Goal: Task Accomplishment & Management: Manage account settings

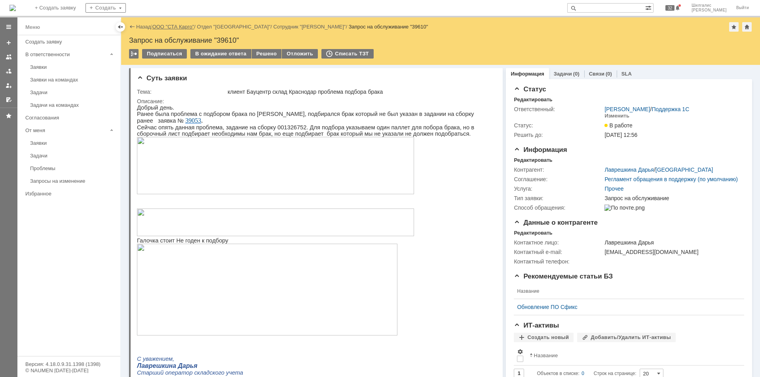
click at [170, 24] on link "ООО "СТА Карго"" at bounding box center [173, 27] width 42 height 6
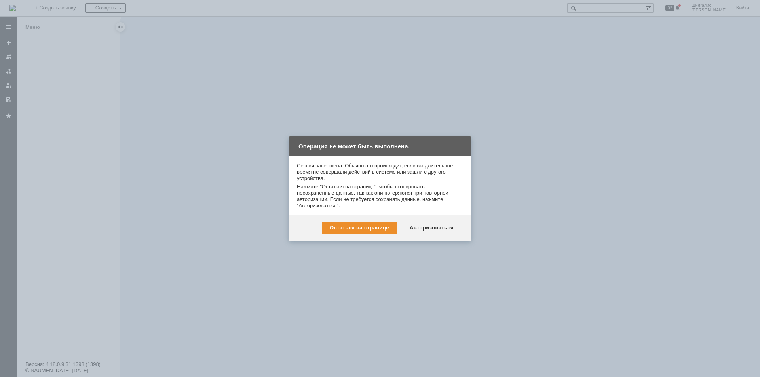
click at [436, 223] on div "Авторизоваться" at bounding box center [432, 228] width 60 height 13
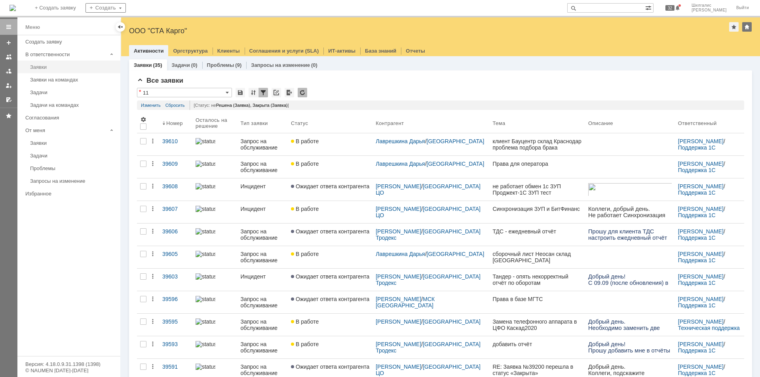
click at [44, 66] on div "Заявки" at bounding box center [72, 67] width 85 height 6
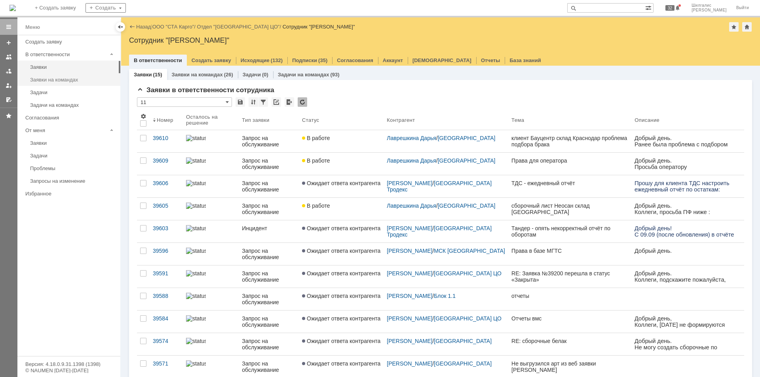
click at [45, 77] on div "Заявки на командах" at bounding box center [72, 80] width 85 height 6
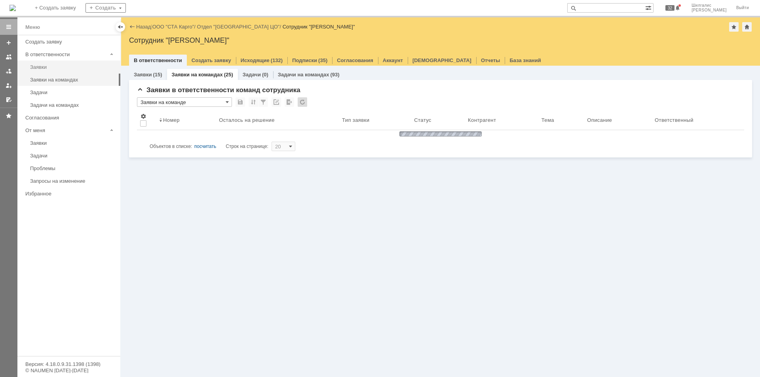
click at [48, 66] on div "Заявки" at bounding box center [72, 67] width 85 height 6
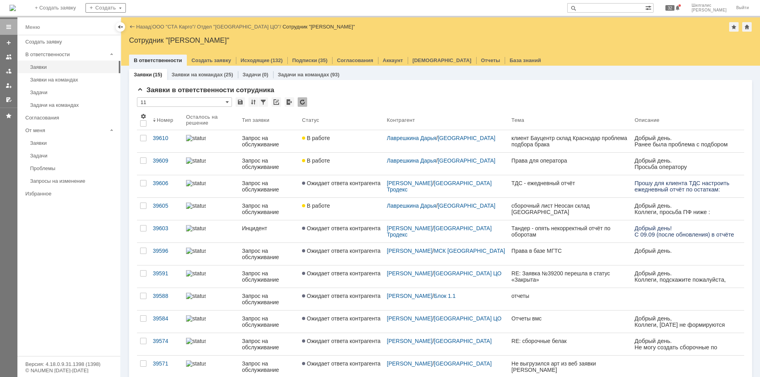
drag, startPoint x: 351, startPoint y: 204, endPoint x: 283, endPoint y: 0, distance: 215.0
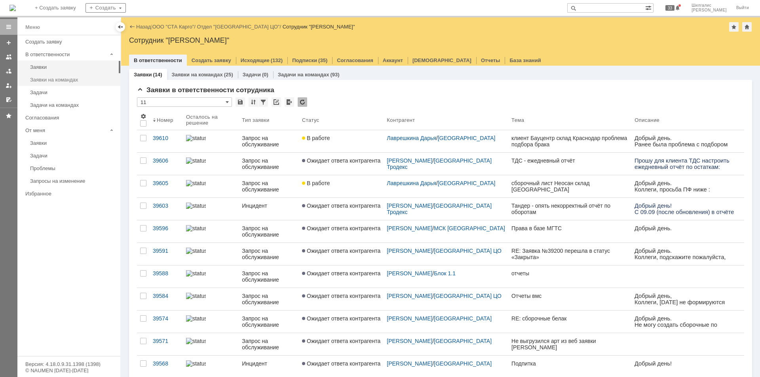
click at [57, 84] on link "Заявки на командах" at bounding box center [73, 80] width 92 height 12
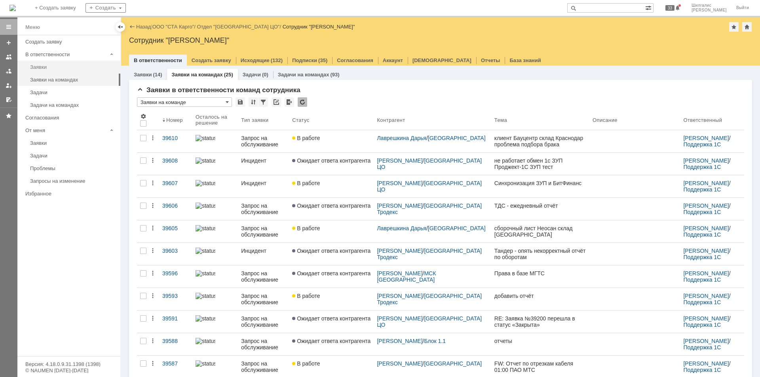
click at [49, 68] on div "Заявки" at bounding box center [72, 67] width 85 height 6
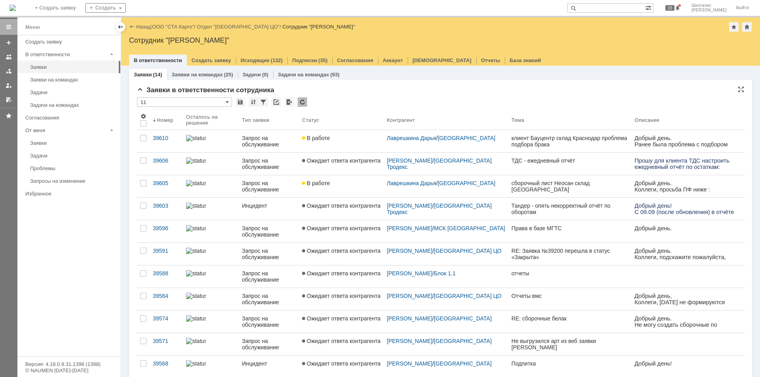
click at [354, 94] on div "Заявки в ответственности сотрудника * 11 Результаты поиска: 1 Объектов в списке…" at bounding box center [440, 275] width 607 height 379
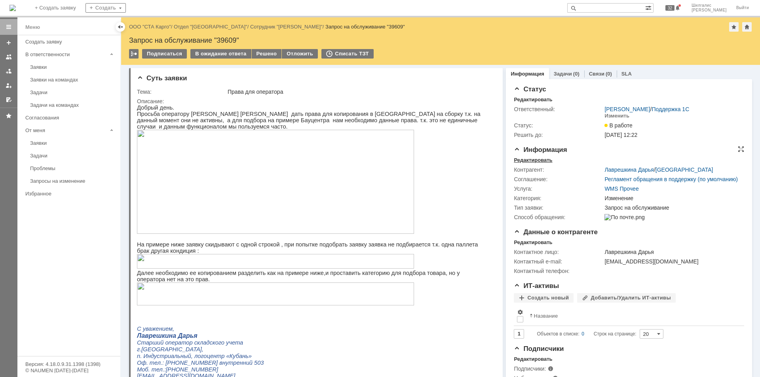
click at [530, 160] on div "Редактировать" at bounding box center [533, 160] width 38 height 6
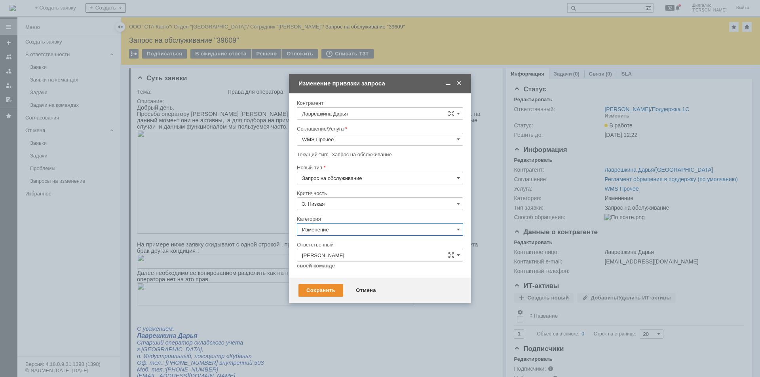
click at [328, 230] on input "Изменение" at bounding box center [380, 229] width 166 height 13
click at [356, 283] on span "Консультация пользователя" at bounding box center [380, 283] width 156 height 6
type input "Консультация пользователя"
click at [328, 290] on div "Сохранить" at bounding box center [320, 290] width 45 height 13
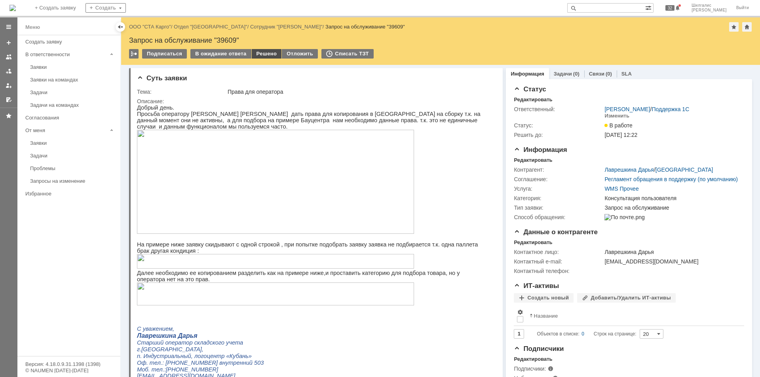
click at [260, 54] on div "Решено" at bounding box center [267, 53] width 30 height 9
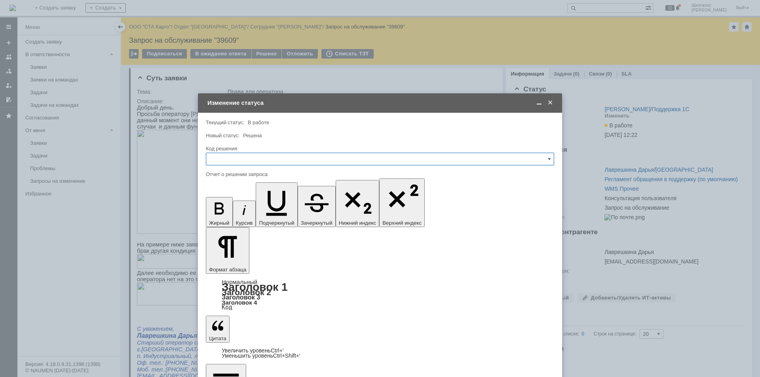
click at [232, 157] on input "text" at bounding box center [380, 159] width 348 height 13
click at [232, 264] on span "Решено" at bounding box center [380, 265] width 338 height 6
type input "Решено"
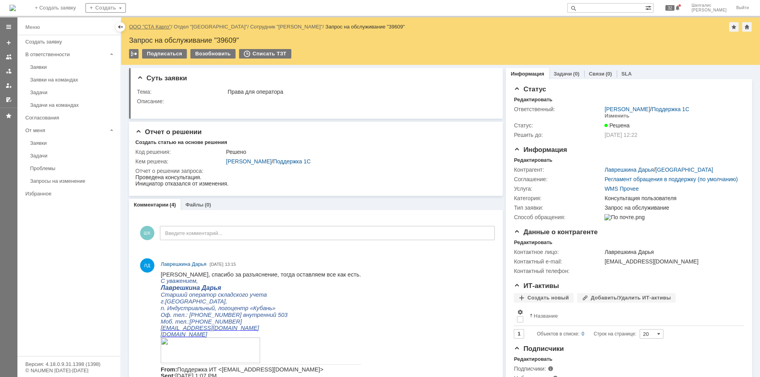
click at [152, 27] on link "ООО "СТА Карго"" at bounding box center [150, 27] width 42 height 6
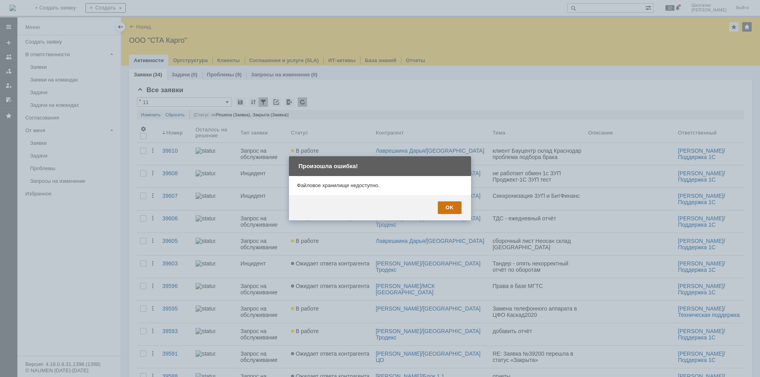
click at [446, 208] on div "OK" at bounding box center [450, 207] width 24 height 13
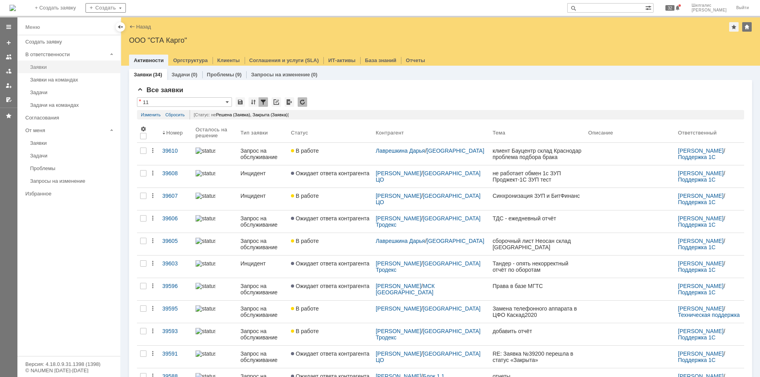
click at [47, 66] on div "Заявки" at bounding box center [72, 67] width 85 height 6
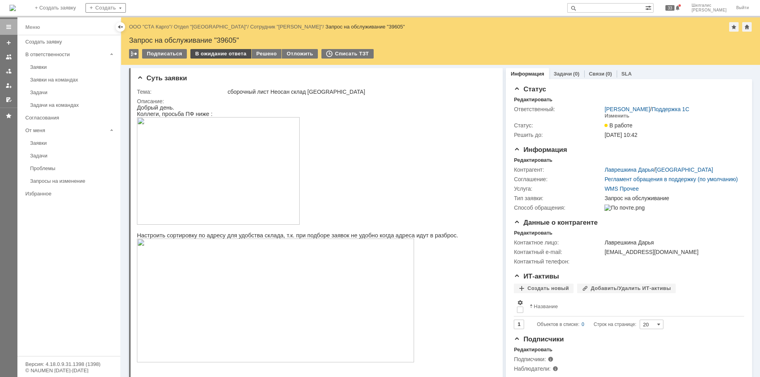
click at [226, 52] on div "В ожидание ответа" at bounding box center [220, 53] width 61 height 9
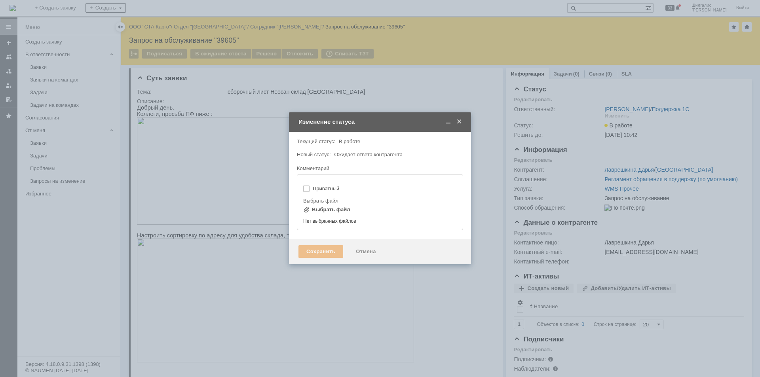
type input "[не указано]"
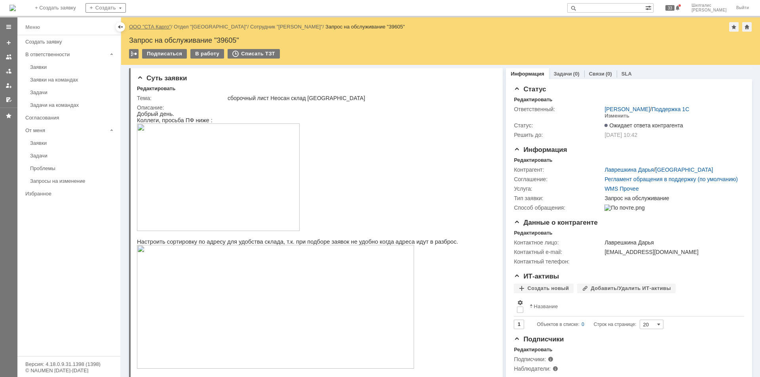
click at [162, 27] on link "ООО "СТА Карго"" at bounding box center [150, 27] width 42 height 6
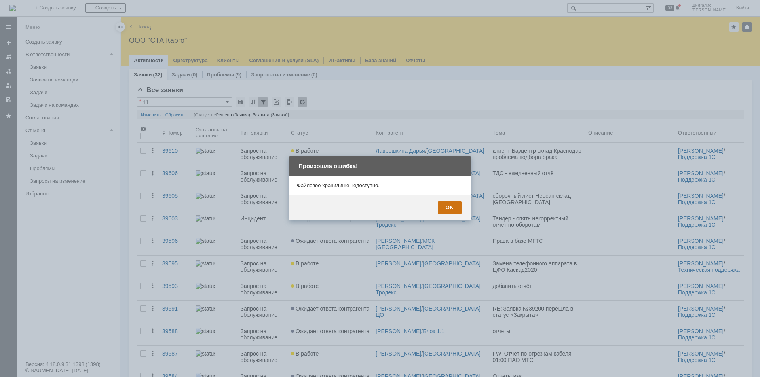
click at [447, 207] on div "OK" at bounding box center [450, 207] width 24 height 13
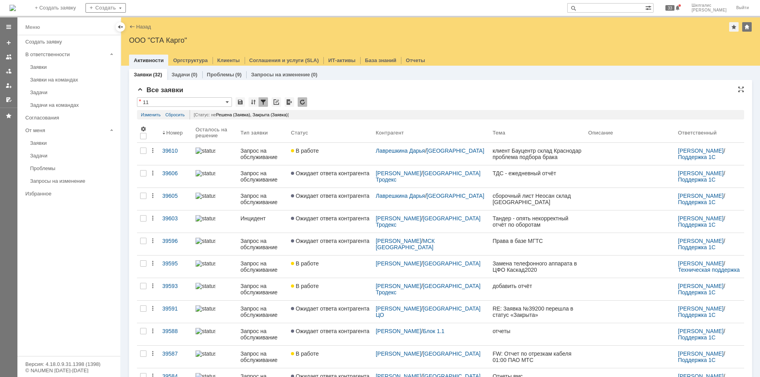
click at [350, 91] on div "Все заявки" at bounding box center [440, 90] width 607 height 8
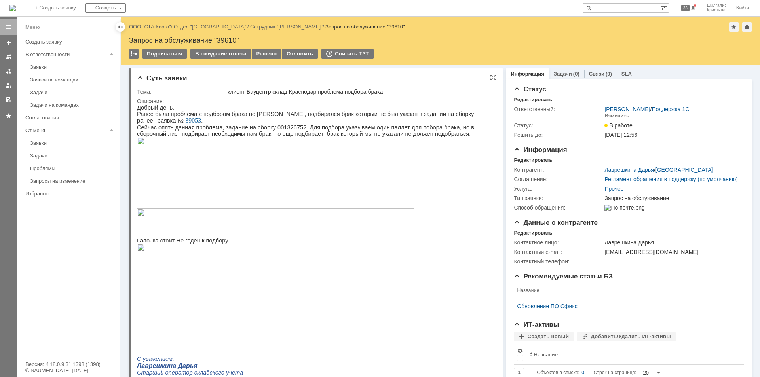
click at [226, 103] on div "Описание:" at bounding box center [315, 101] width 356 height 6
click at [161, 25] on link "ООО "СТА Карго"" at bounding box center [150, 27] width 42 height 6
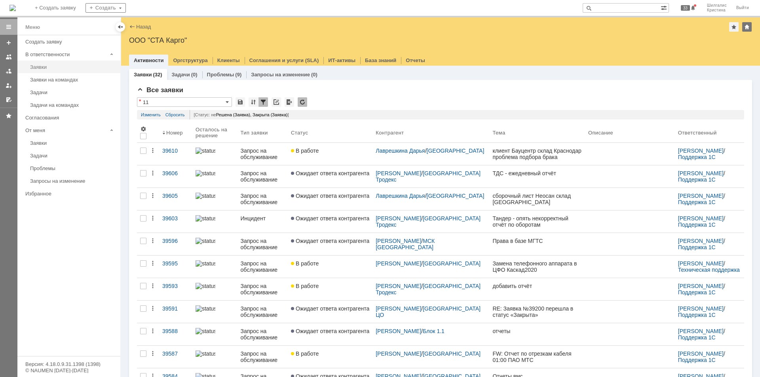
click at [67, 68] on div "Заявки" at bounding box center [72, 67] width 85 height 6
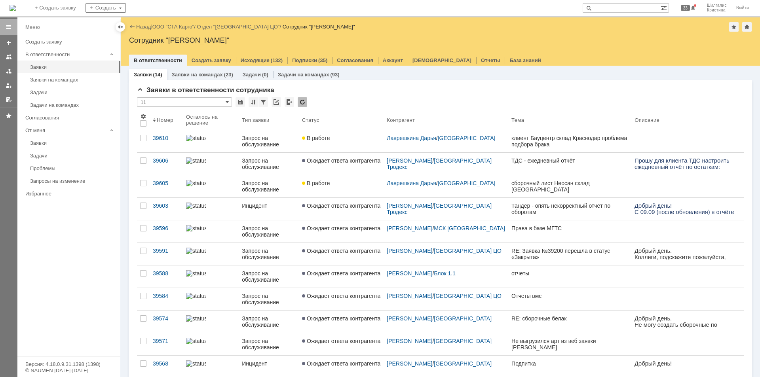
click at [172, 27] on link "ООО "СТА Карго"" at bounding box center [173, 27] width 42 height 6
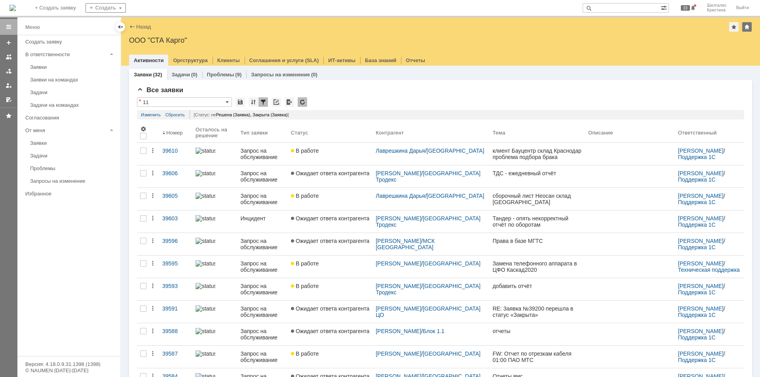
click at [51, 64] on link "Заявки" at bounding box center [73, 67] width 92 height 12
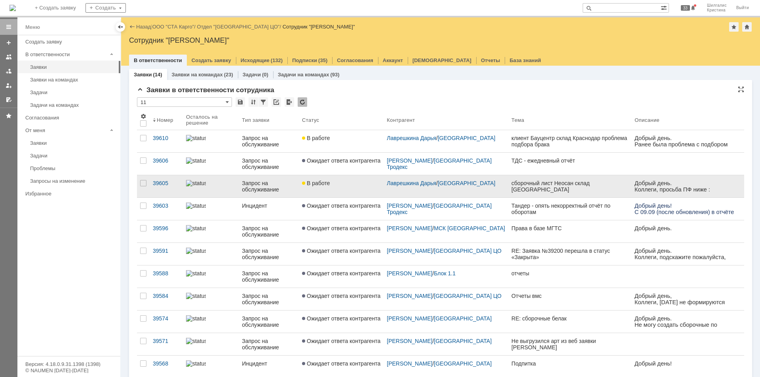
click at [344, 183] on div "В работе" at bounding box center [341, 183] width 78 height 6
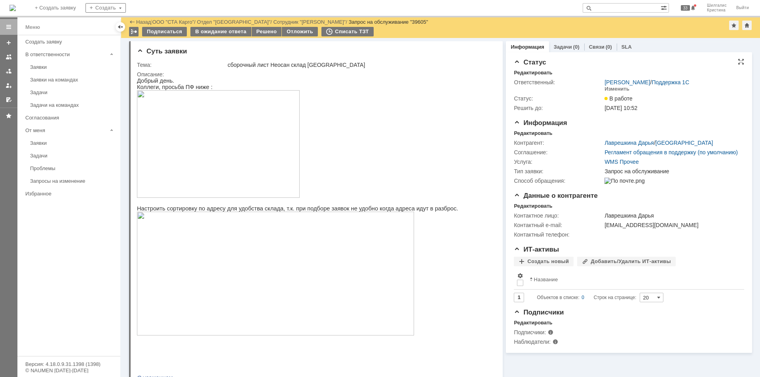
drag, startPoint x: 588, startPoint y: 252, endPoint x: 526, endPoint y: 103, distance: 161.3
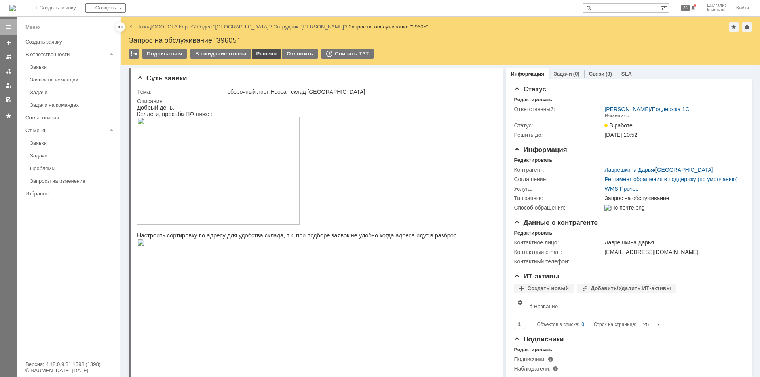
click at [258, 53] on div "Решено" at bounding box center [267, 53] width 30 height 9
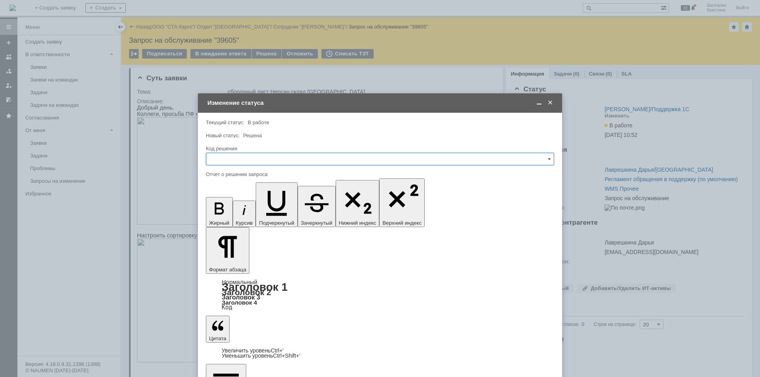
click at [247, 163] on input "text" at bounding box center [380, 159] width 348 height 13
drag, startPoint x: 29, startPoint y: 55, endPoint x: 234, endPoint y: 252, distance: 284.4
click at [230, 260] on div "Решено" at bounding box center [379, 265] width 347 height 13
type input "Решено"
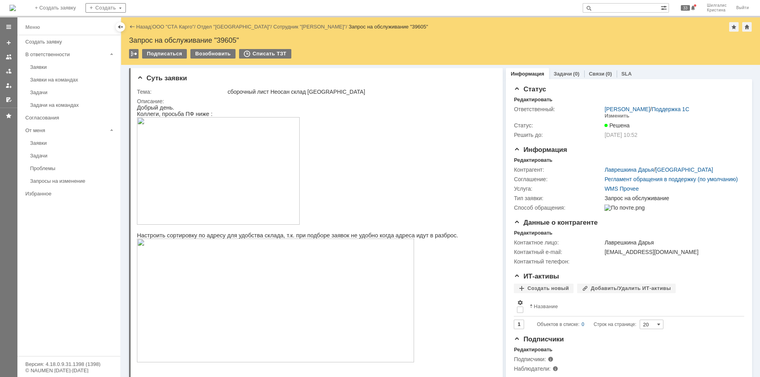
click at [70, 67] on div "Заявки" at bounding box center [72, 67] width 85 height 6
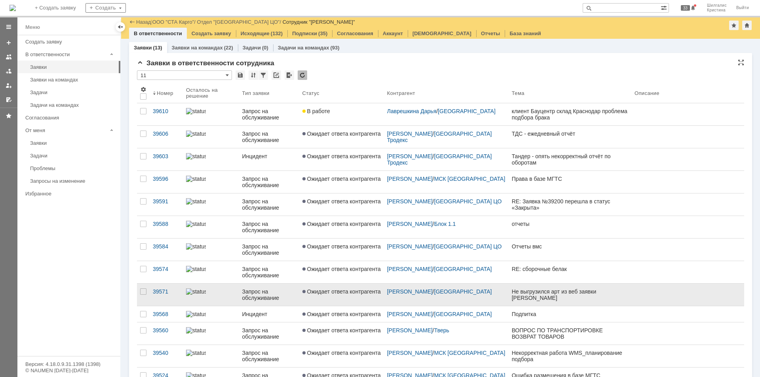
scroll to position [55, 0]
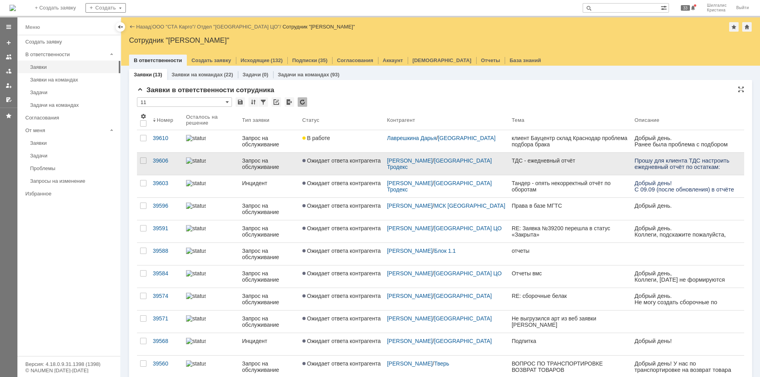
click at [341, 163] on span "Ожидает ответа контрагента" at bounding box center [341, 161] width 78 height 6
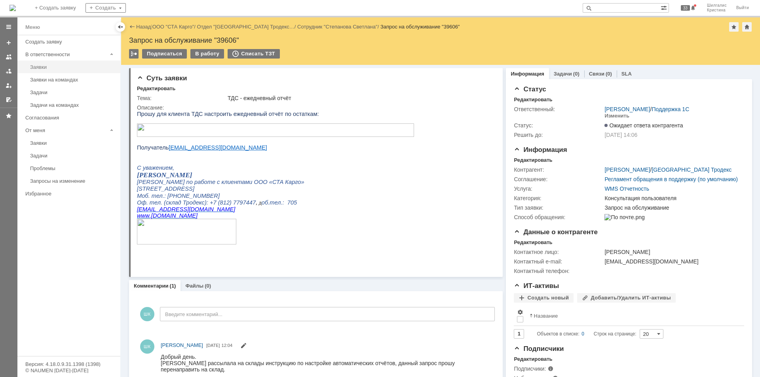
click at [66, 66] on div "Заявки" at bounding box center [72, 67] width 85 height 6
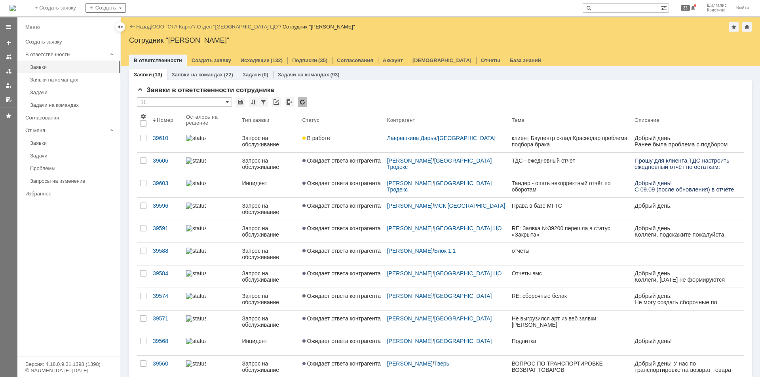
click at [186, 27] on link "ООО "СТА Карго"" at bounding box center [173, 27] width 42 height 6
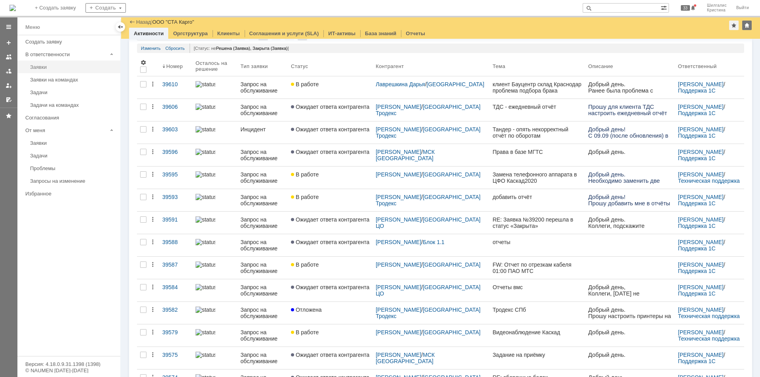
click at [63, 67] on div "Заявки" at bounding box center [72, 67] width 85 height 6
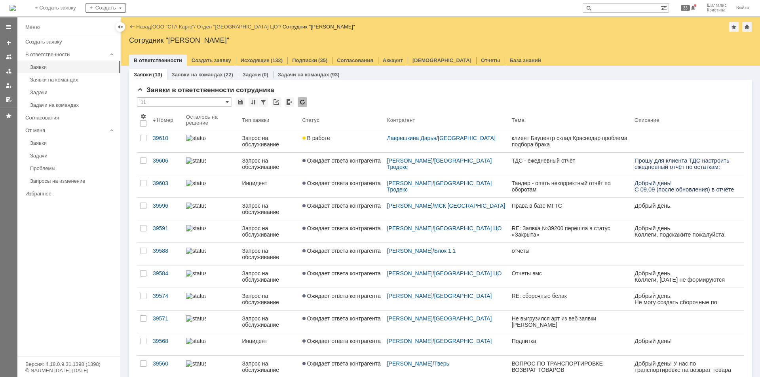
click at [185, 28] on link "ООО "СТА Карго"" at bounding box center [173, 27] width 42 height 6
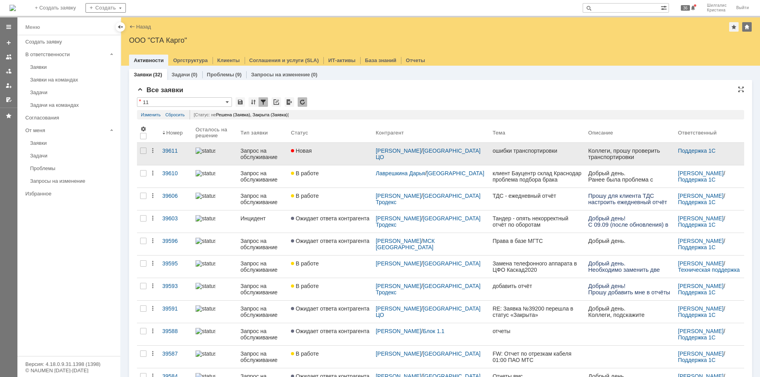
click at [350, 156] on link "Новая" at bounding box center [330, 154] width 85 height 22
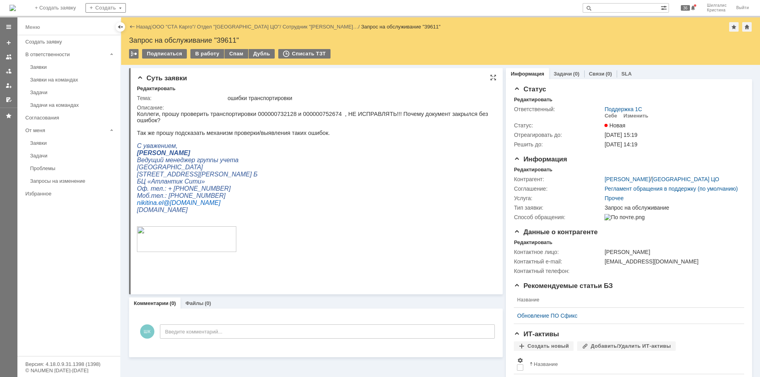
click at [273, 114] on p "Коллеги, прошу проверить транспортировки 000000732128 и 000000752674 , НЕ ИСПРА…" at bounding box center [313, 117] width 352 height 13
click at [270, 112] on p "Коллеги, прошу проверить транспортировки 000000732128 и 000000752674 , НЕ ИСПРА…" at bounding box center [313, 117] width 352 height 13
click at [281, 114] on p "Коллеги, прошу проверить транспортировки 000000732128 и 000000752674 , НЕ ИСПРА…" at bounding box center [313, 117] width 352 height 13
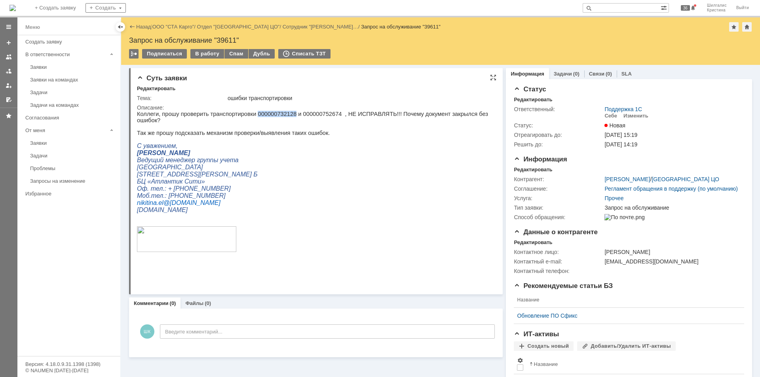
drag, startPoint x: 283, startPoint y: 114, endPoint x: 249, endPoint y: 115, distance: 33.6
click at [249, 115] on p "Коллеги, прошу проверить транспортировки 000000732128 и 000000752674 , НЕ ИСПРА…" at bounding box center [313, 117] width 352 height 13
copy p "000000732128"
click at [307, 113] on p "Коллеги, прошу проверить транспортировки 000000732128 и 000000752674 , НЕ ИСПРА…" at bounding box center [313, 117] width 352 height 13
click at [306, 114] on p "Коллеги, прошу проверить транспортировки 000000732128 и 000000752674 , НЕ ИСПРА…" at bounding box center [313, 117] width 352 height 13
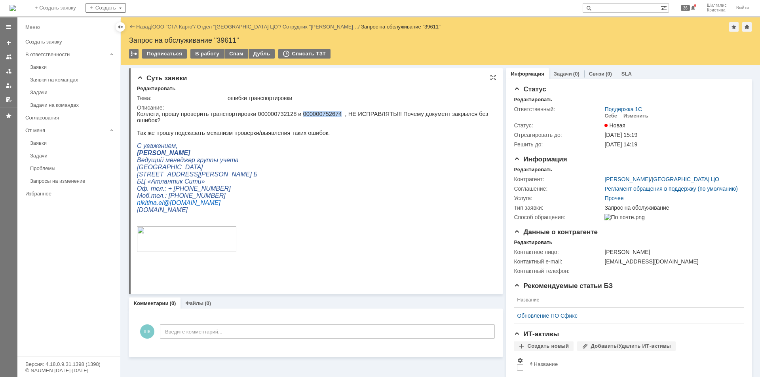
copy p "000000752674"
click at [177, 28] on link "ООО "СТА Карго"" at bounding box center [173, 27] width 42 height 6
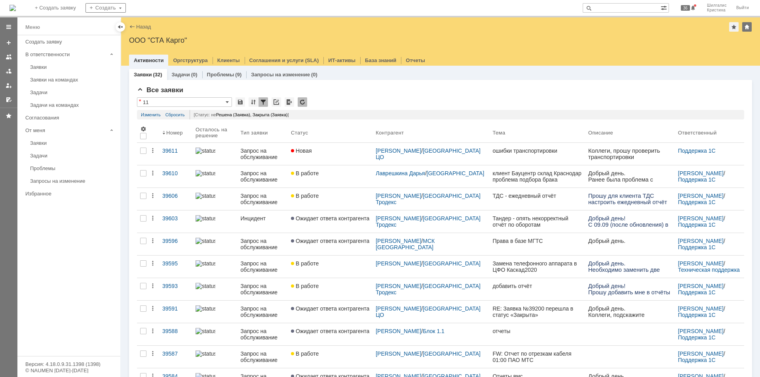
click at [38, 69] on div "Заявки" at bounding box center [72, 67] width 85 height 6
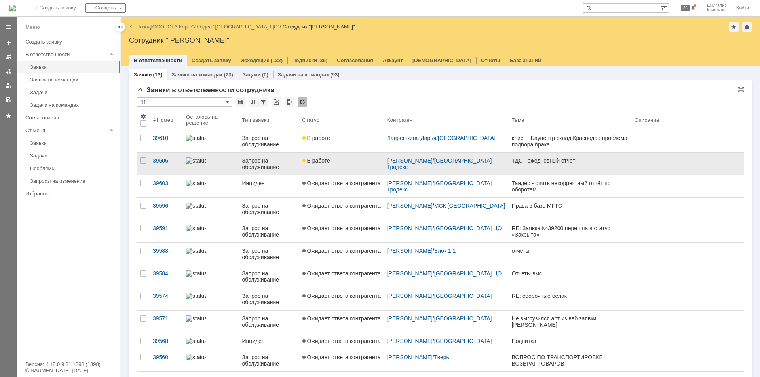
click at [347, 162] on div "В работе" at bounding box center [341, 161] width 78 height 6
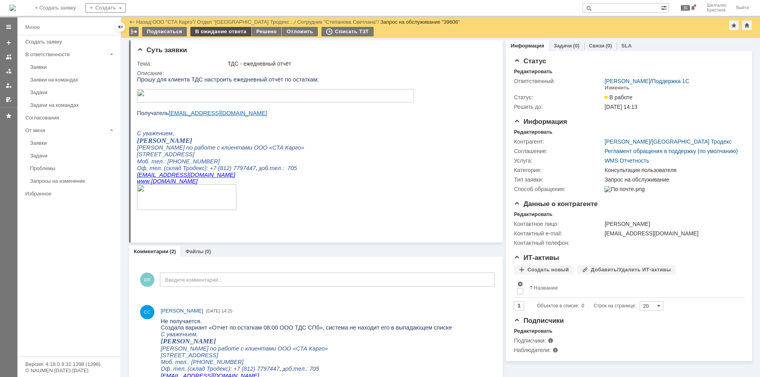
click at [224, 30] on div "В ожидание ответа" at bounding box center [220, 31] width 61 height 9
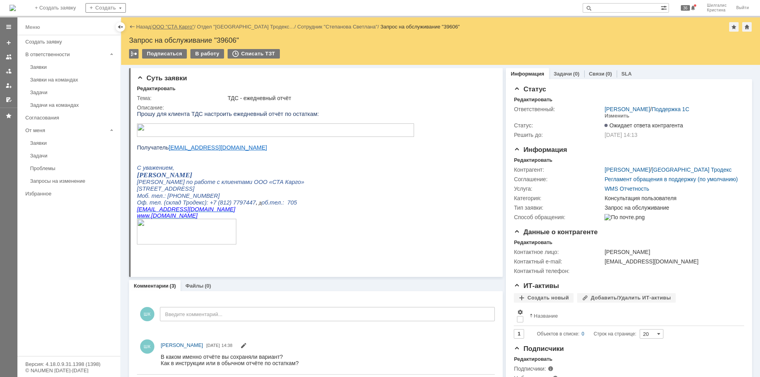
click at [177, 27] on link "ООО "СТА Карго"" at bounding box center [173, 27] width 42 height 6
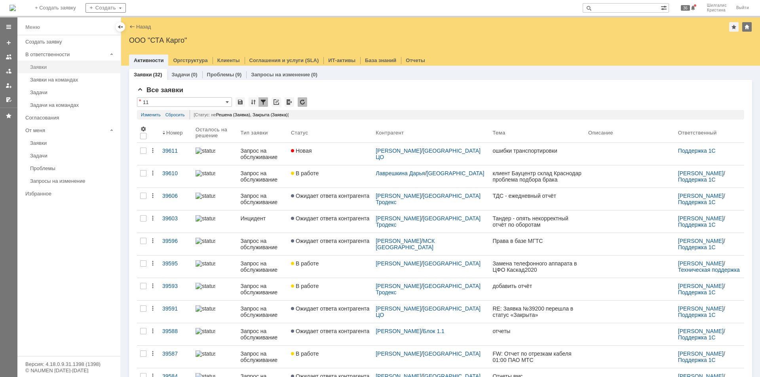
click at [53, 63] on link "Заявки" at bounding box center [73, 67] width 92 height 12
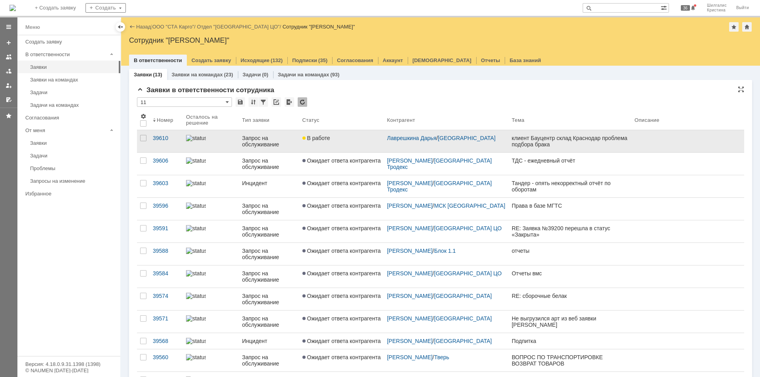
click at [348, 140] on div "В работе" at bounding box center [341, 138] width 78 height 6
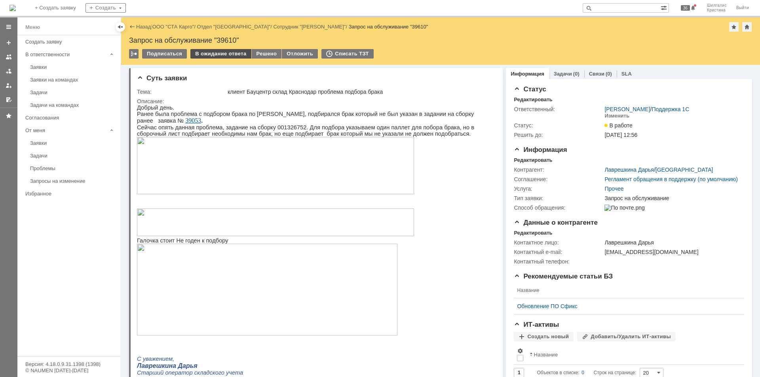
click at [230, 54] on div "В ожидание ответа" at bounding box center [220, 53] width 61 height 9
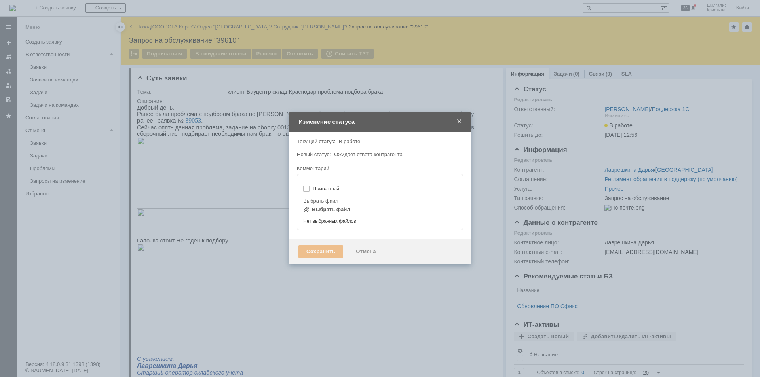
type input "[не указано]"
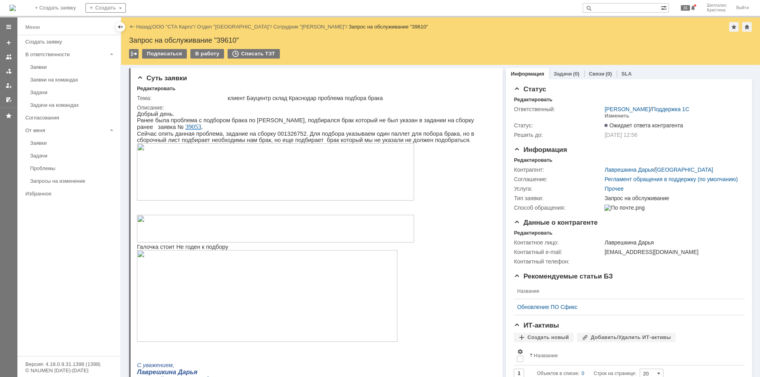
click at [170, 27] on link "ООО "СТА Карго"" at bounding box center [173, 27] width 42 height 6
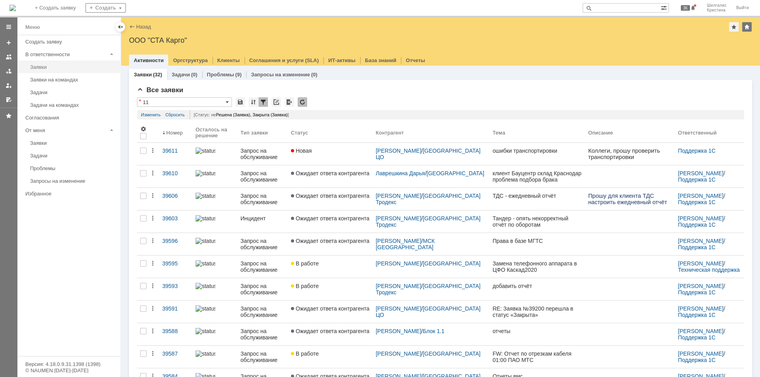
click at [49, 70] on link "Заявки" at bounding box center [73, 67] width 92 height 12
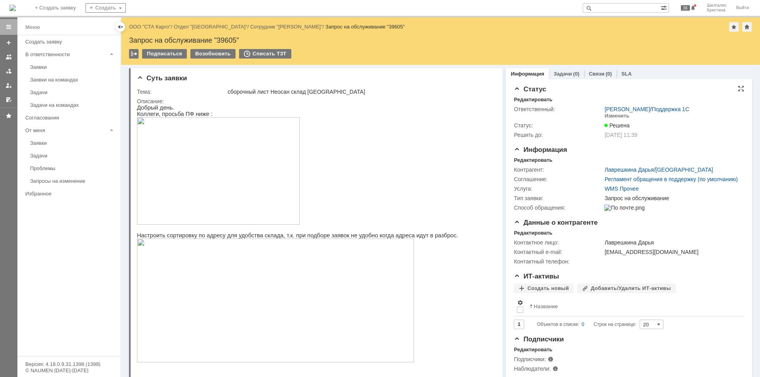
drag, startPoint x: 555, startPoint y: 202, endPoint x: 532, endPoint y: 108, distance: 96.6
click at [42, 66] on div "Заявки" at bounding box center [72, 67] width 85 height 6
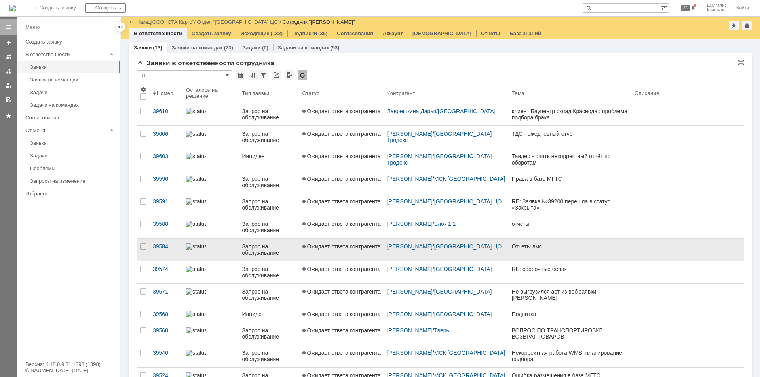
scroll to position [54, 0]
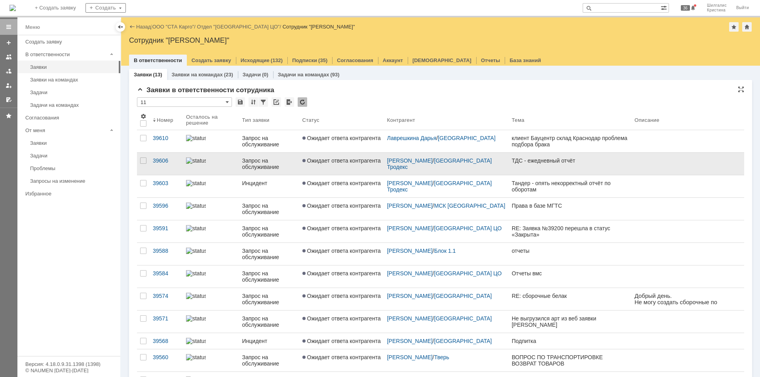
click at [329, 159] on span "Ожидает ответа контрагента" at bounding box center [341, 161] width 78 height 6
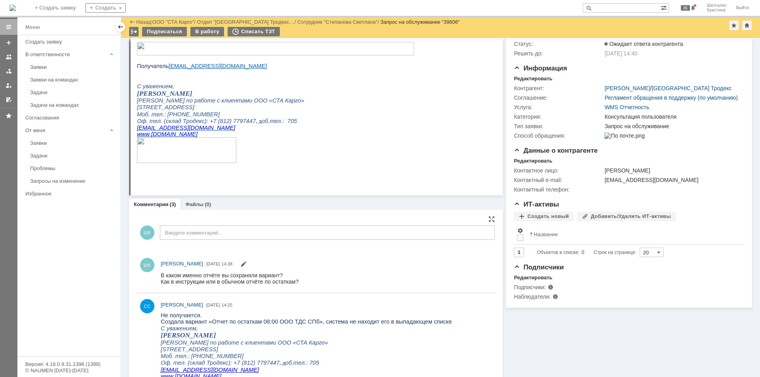
scroll to position [119, 0]
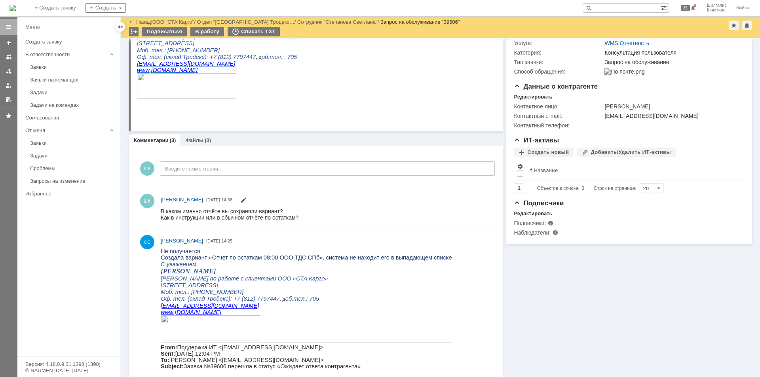
click at [538, 283] on div "Информация Задачи (0) Связи (0) SLA Статус Редактировать Ответственный: [PERSON…" at bounding box center [627, 190] width 249 height 543
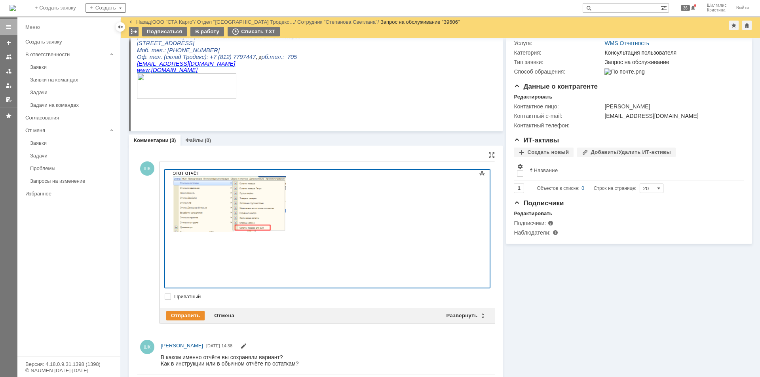
scroll to position [18, 0]
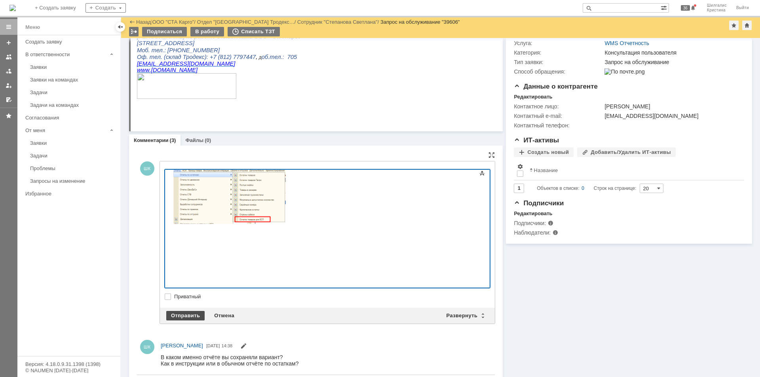
click at [172, 316] on div "Отправить" at bounding box center [185, 315] width 38 height 9
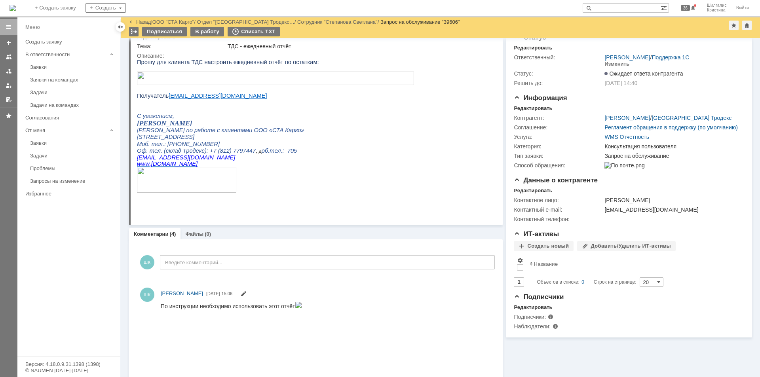
scroll to position [0, 0]
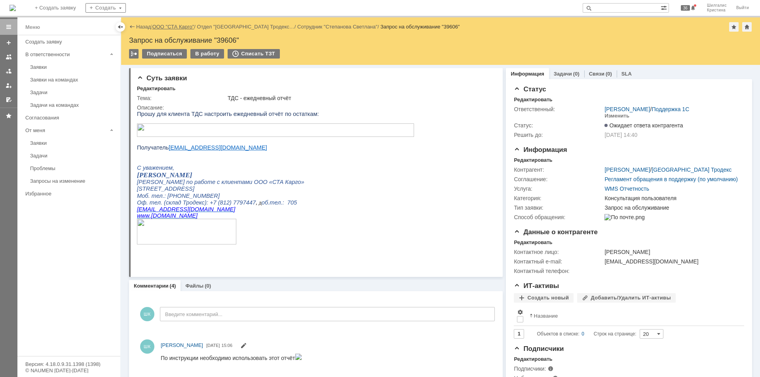
click at [167, 27] on link "ООО "СТА Карго"" at bounding box center [173, 27] width 42 height 6
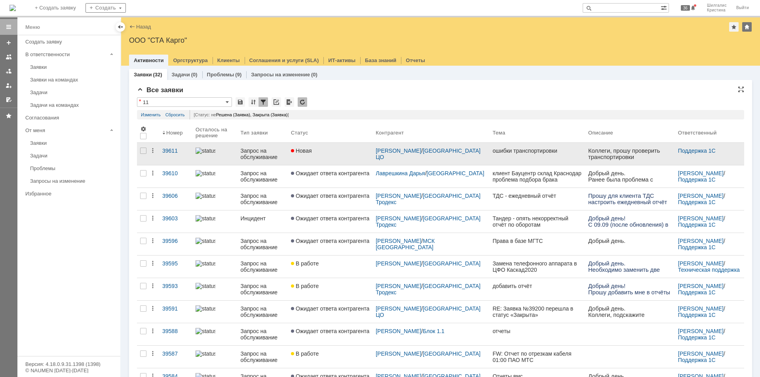
click at [343, 147] on link "Новая" at bounding box center [330, 154] width 85 height 22
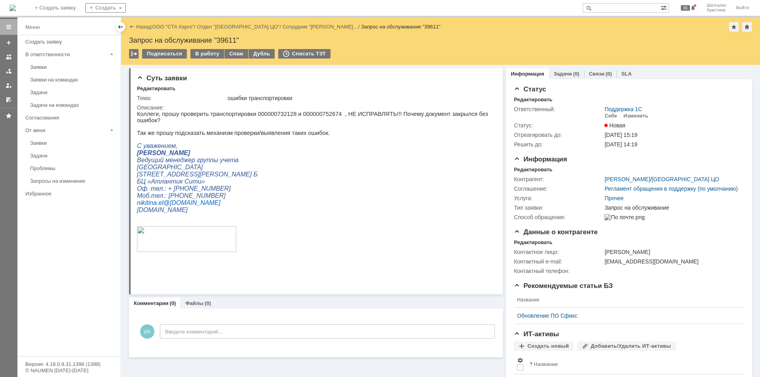
click at [310, 112] on p "Коллеги, прошу проверить транспортировки 000000732128 и 000000752674 , НЕ ИСПРА…" at bounding box center [313, 117] width 352 height 13
copy p "000000752674"
click at [269, 115] on p "Коллеги, прошу проверить транспортировки 000000732128 и 000000752674 , НЕ ИСПРА…" at bounding box center [313, 117] width 352 height 13
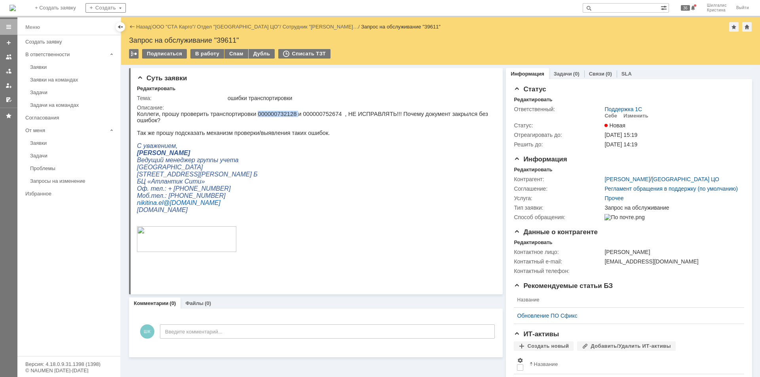
copy p "000000732128"
click at [296, 106] on div "Описание:" at bounding box center [315, 107] width 356 height 6
click at [173, 27] on link "ООО "СТА Карго"" at bounding box center [173, 27] width 42 height 6
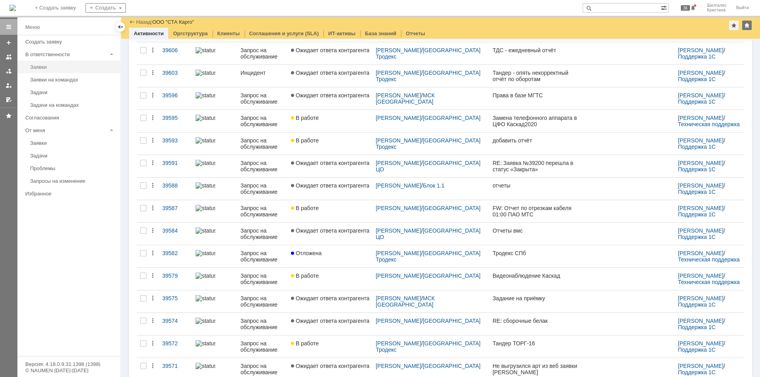
click at [55, 64] on div "Заявки" at bounding box center [72, 67] width 85 height 6
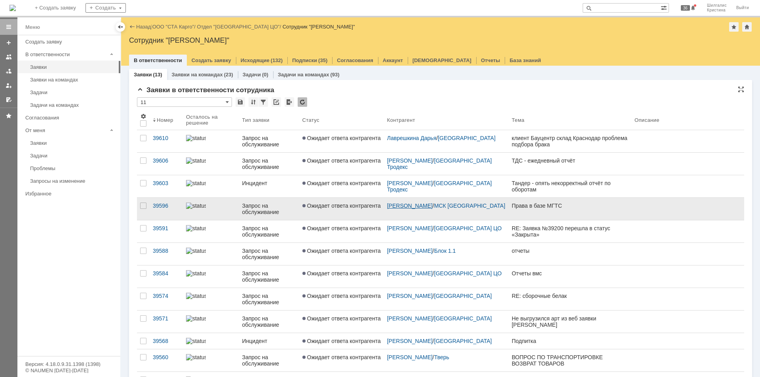
scroll to position [59, 0]
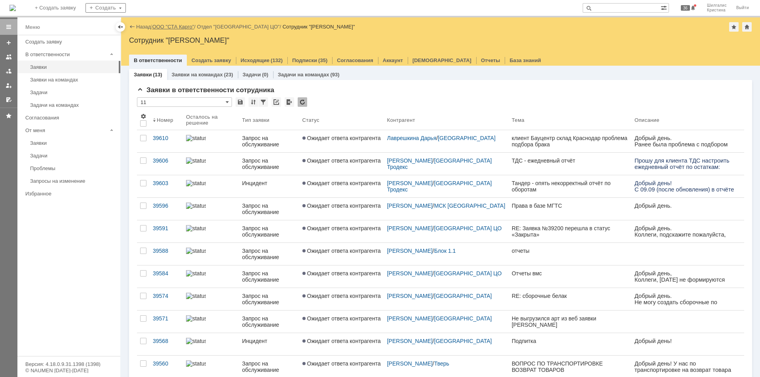
click at [175, 26] on link "ООО "СТА Карго"" at bounding box center [173, 27] width 42 height 6
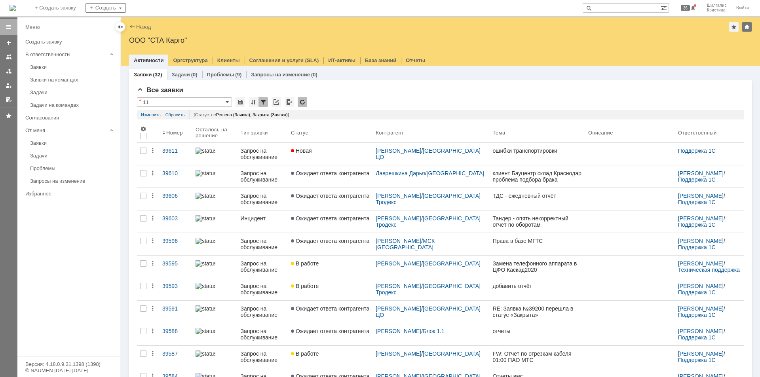
click at [334, 148] on div "Новая" at bounding box center [330, 151] width 78 height 6
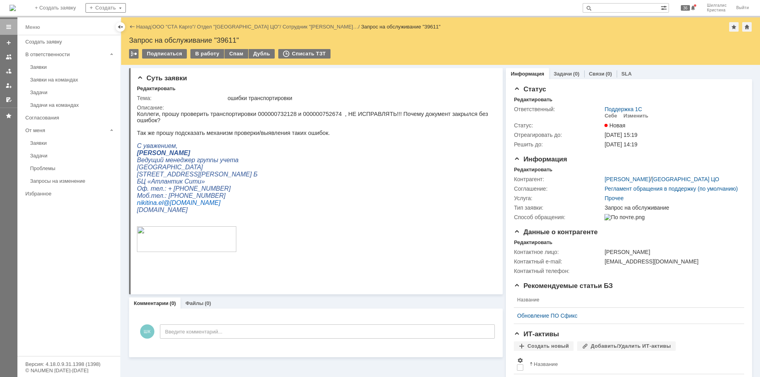
click at [301, 114] on p "Коллеги, прошу проверить транспортировки 000000732128 и 000000752674 , НЕ ИСПРА…" at bounding box center [313, 117] width 352 height 13
click at [261, 112] on p "Коллеги, прошу проверить транспортировки 000000732128 и 000000752674 , НЕ ИСПРА…" at bounding box center [313, 117] width 352 height 13
click at [165, 29] on link "ООО "СТА Карго"" at bounding box center [173, 27] width 42 height 6
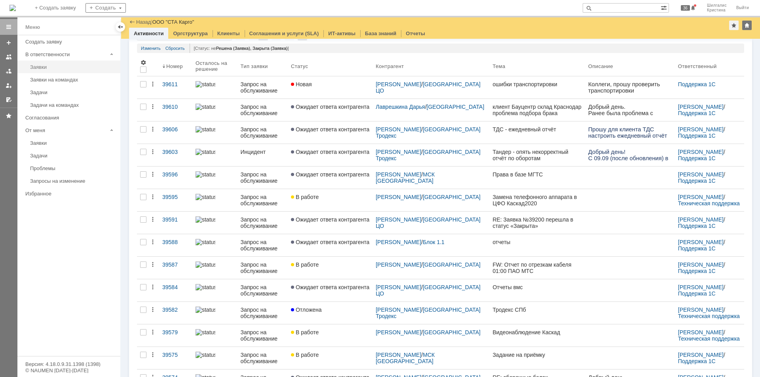
click at [58, 68] on div "Заявки" at bounding box center [72, 67] width 85 height 6
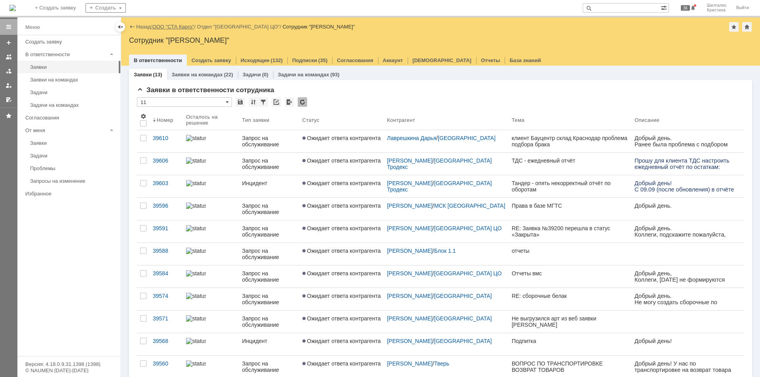
click at [166, 28] on link "ООО "СТА Карго"" at bounding box center [173, 27] width 42 height 6
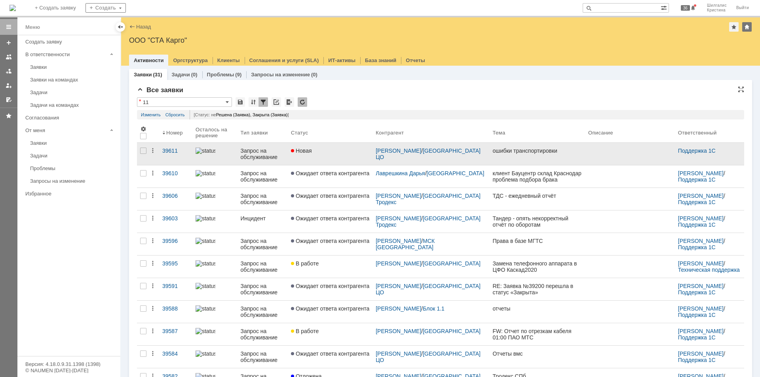
click at [351, 158] on link "Новая" at bounding box center [330, 154] width 85 height 22
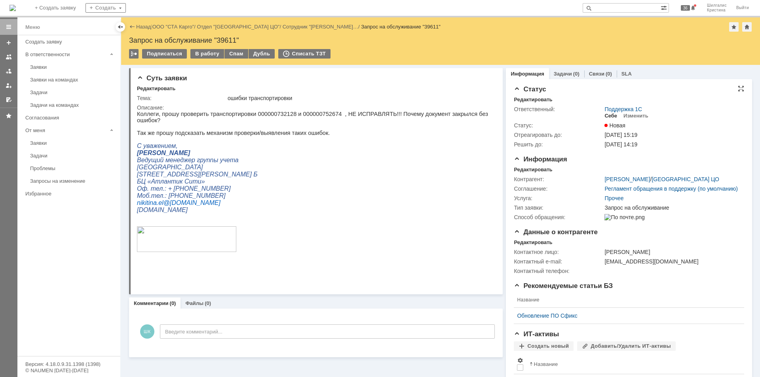
click at [607, 116] on div "Себе" at bounding box center [610, 116] width 13 height 6
click at [199, 55] on div "В работу" at bounding box center [207, 53] width 34 height 9
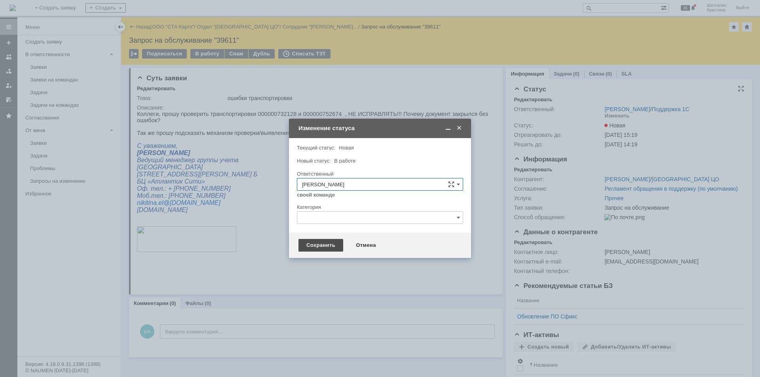
click at [323, 247] on div "Сохранить" at bounding box center [320, 245] width 45 height 13
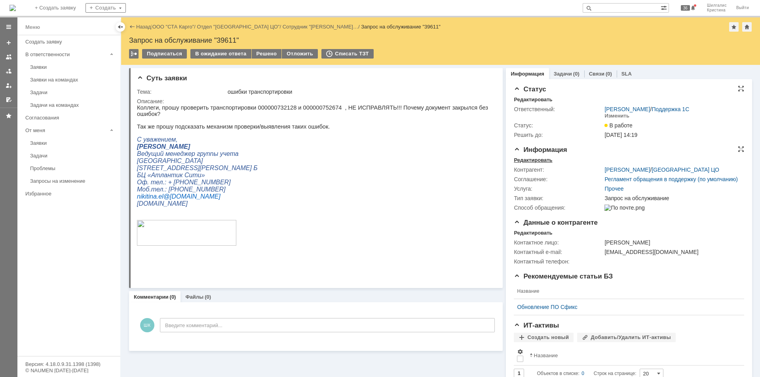
click at [537, 161] on div "Редактировать" at bounding box center [533, 160] width 38 height 6
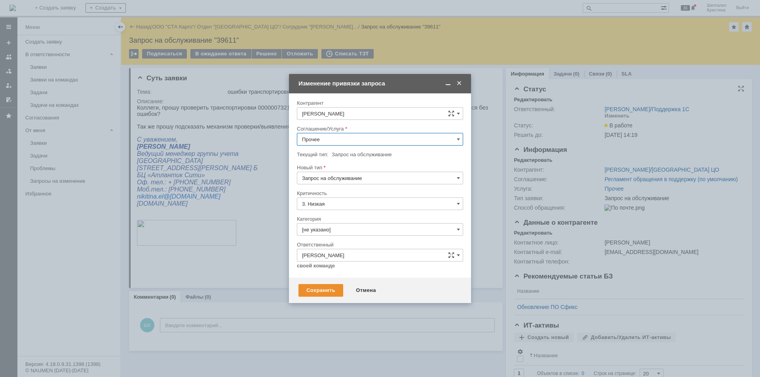
click at [337, 141] on input "Прочее" at bounding box center [380, 139] width 166 height 13
click at [349, 193] on span "WMS Перемещение" at bounding box center [380, 196] width 156 height 6
type input "WMS Перемещение"
click at [338, 225] on input "[не указано]" at bounding box center [380, 229] width 166 height 13
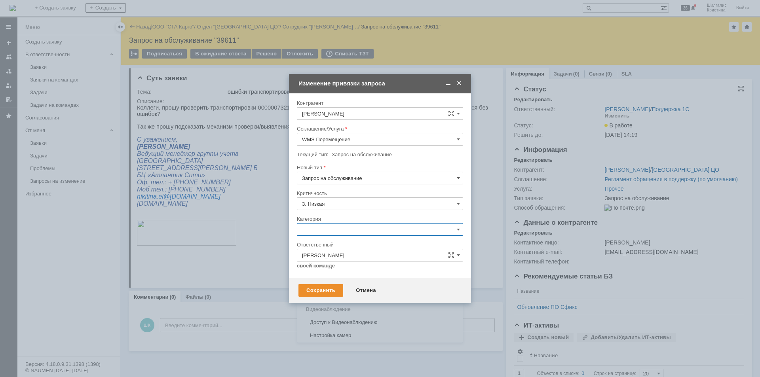
click at [319, 294] on span "Ошибка" at bounding box center [380, 296] width 156 height 6
click at [319, 294] on div "Сохранить" at bounding box center [320, 290] width 45 height 13
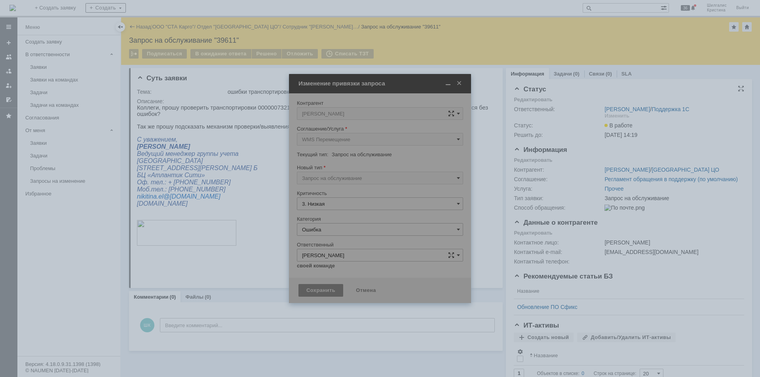
type input "Ошибка"
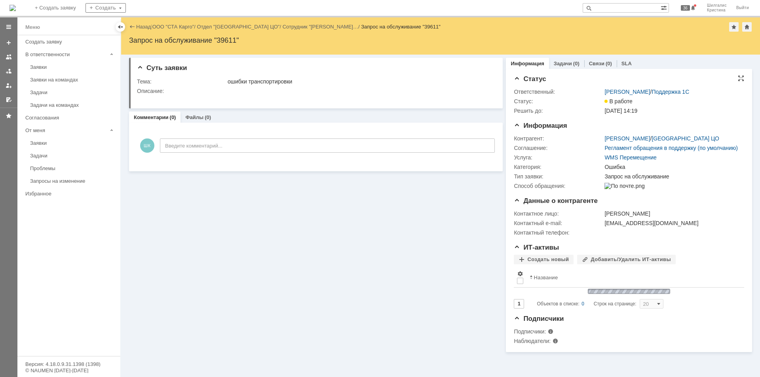
scroll to position [0, 0]
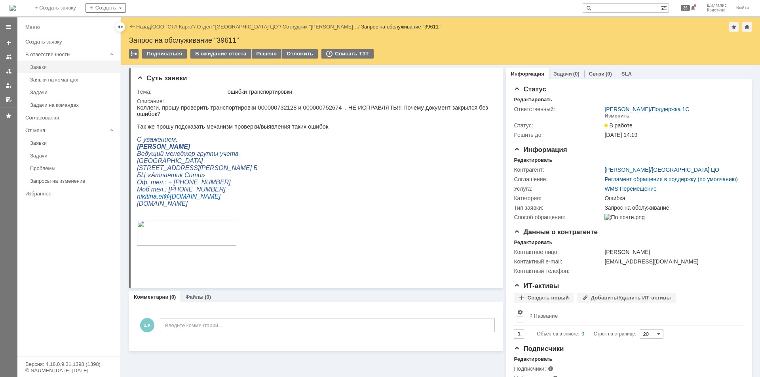
click at [44, 69] on div "Заявки" at bounding box center [72, 67] width 85 height 6
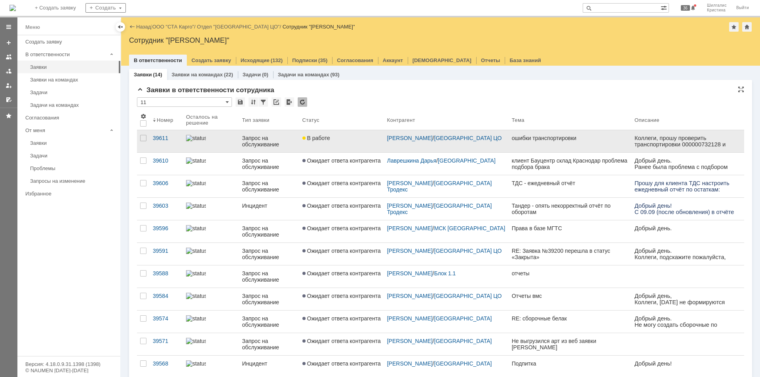
click at [344, 141] on div "В работе" at bounding box center [341, 138] width 78 height 6
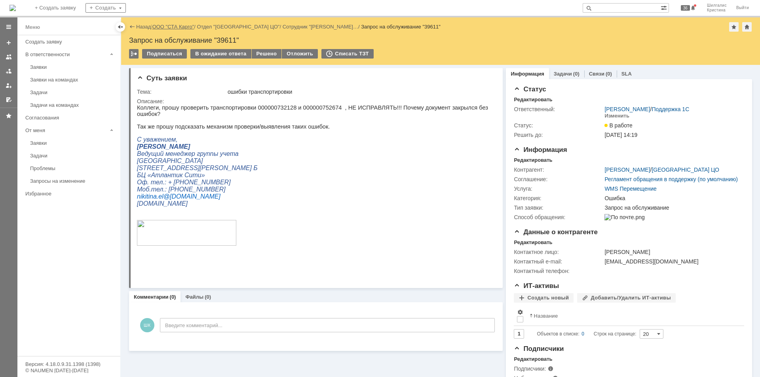
click at [176, 25] on link "ООО "СТА Карго"" at bounding box center [173, 27] width 42 height 6
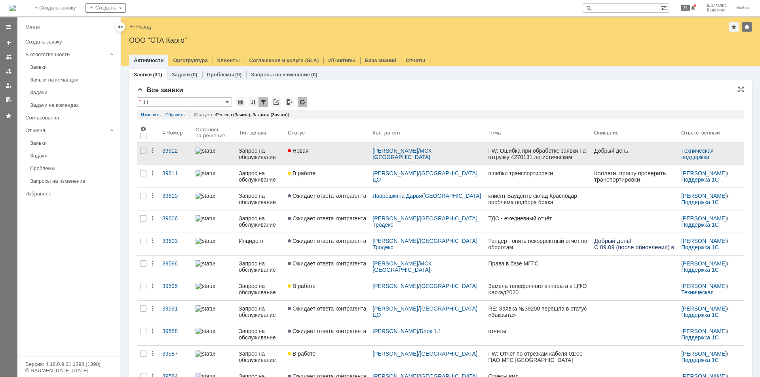
click at [351, 154] on link "Новая" at bounding box center [327, 154] width 85 height 22
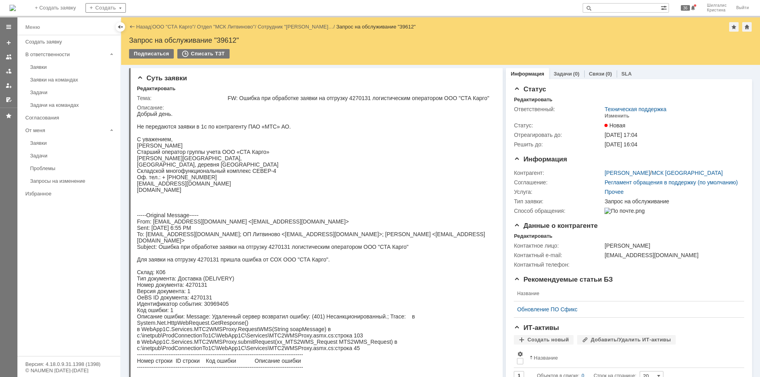
click at [175, 24] on link "ООО "СТА Карго"" at bounding box center [173, 27] width 42 height 6
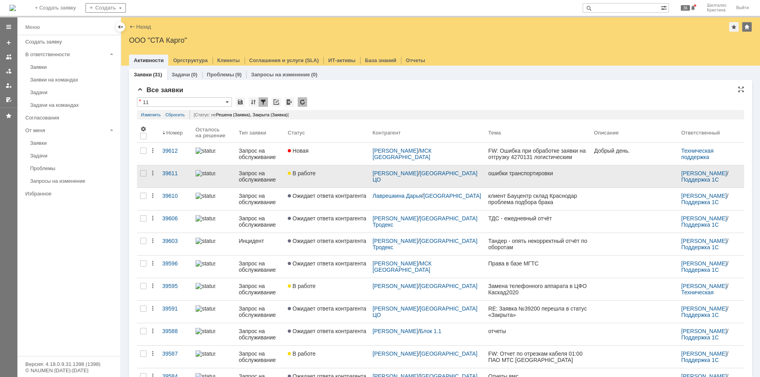
click at [330, 176] on div "В работе" at bounding box center [327, 173] width 78 height 6
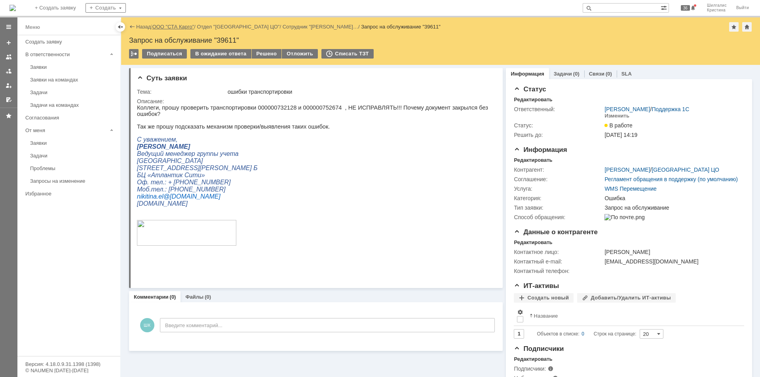
click at [176, 26] on link "ООО "СТА Карго"" at bounding box center [173, 27] width 42 height 6
